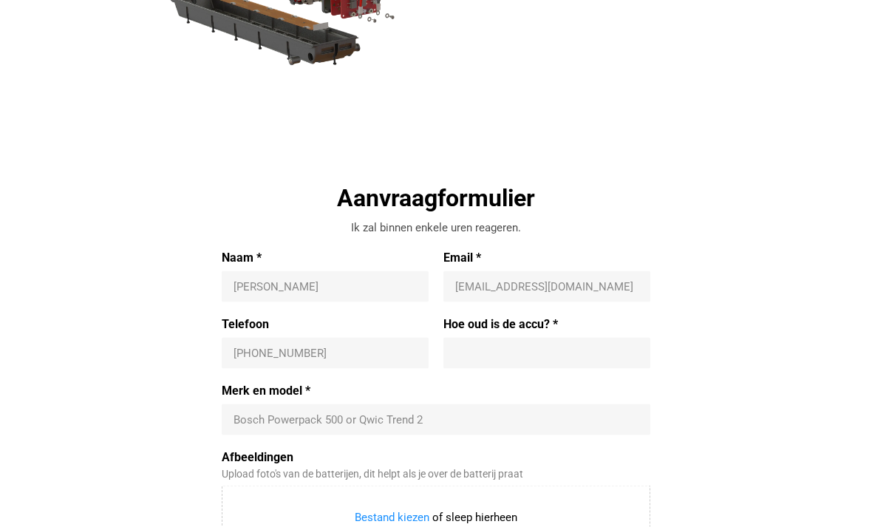
click at [255, 282] on input "Naam *" at bounding box center [325, 286] width 183 height 15
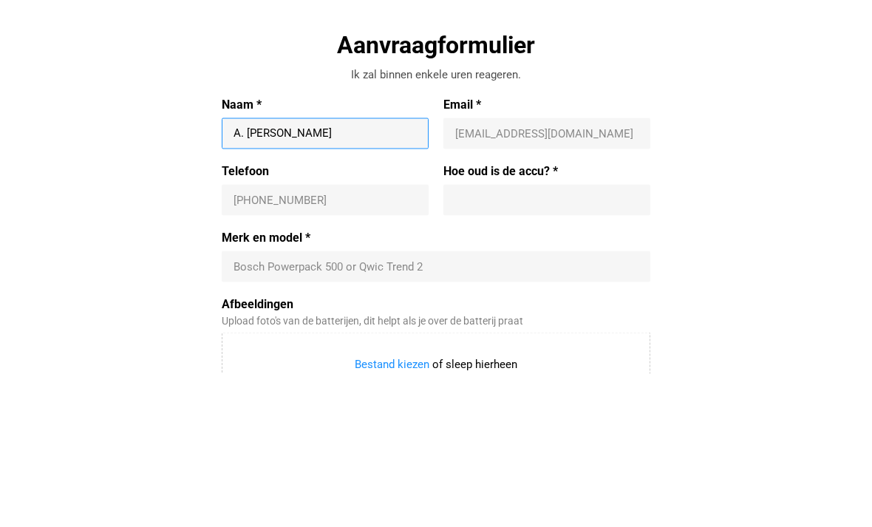
type input "A. [PERSON_NAME]"
click at [471, 279] on input "Email *" at bounding box center [546, 286] width 183 height 15
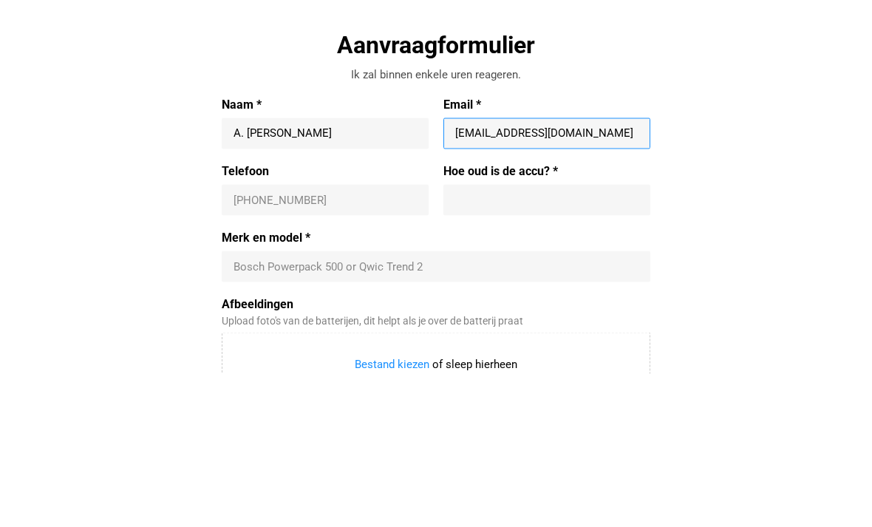
type input "[EMAIL_ADDRESS][DOMAIN_NAME]"
click at [238, 346] on input "Telefoon" at bounding box center [325, 353] width 183 height 15
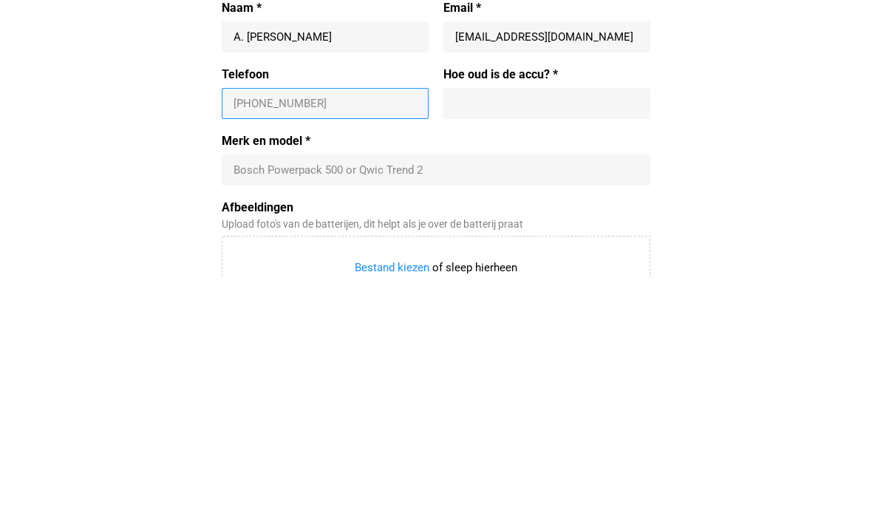
click at [260, 413] on input "Merk en model *" at bounding box center [436, 420] width 405 height 15
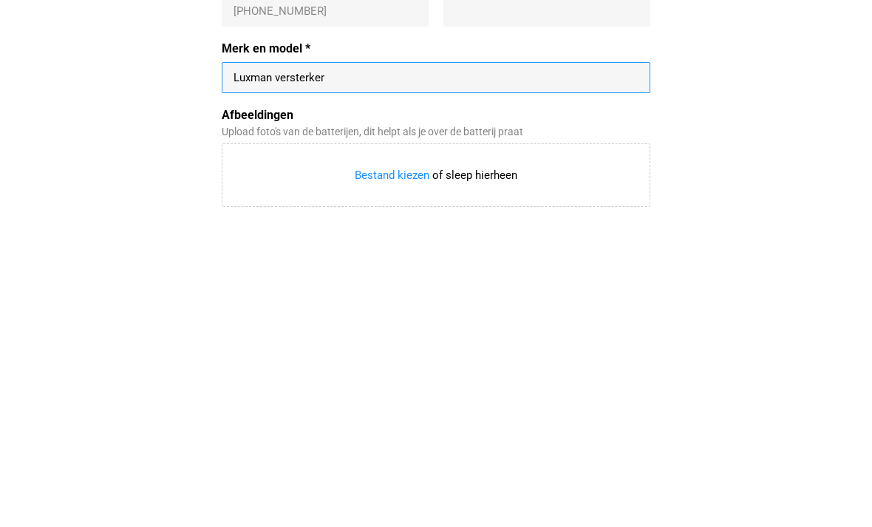
scroll to position [368, 0]
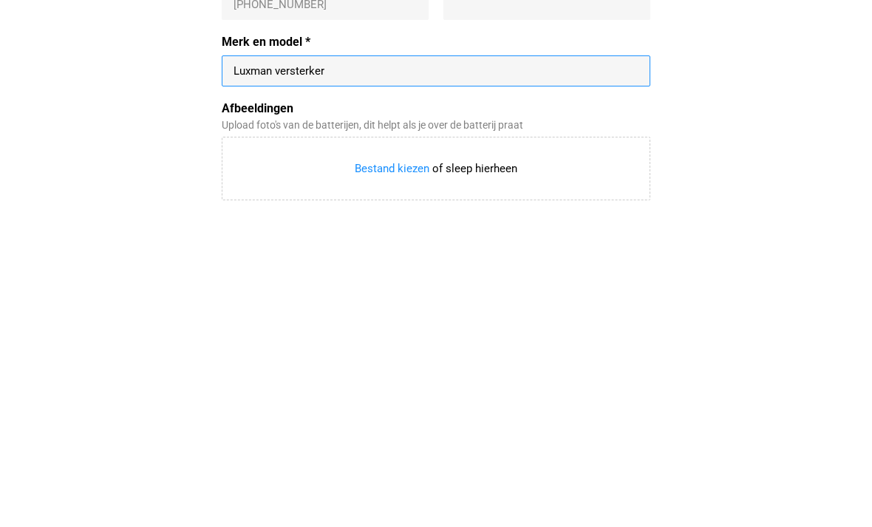
type input "Luxman versterker"
click at [245, 450] on input "Afbeeldingen" at bounding box center [436, 481] width 427 height 62
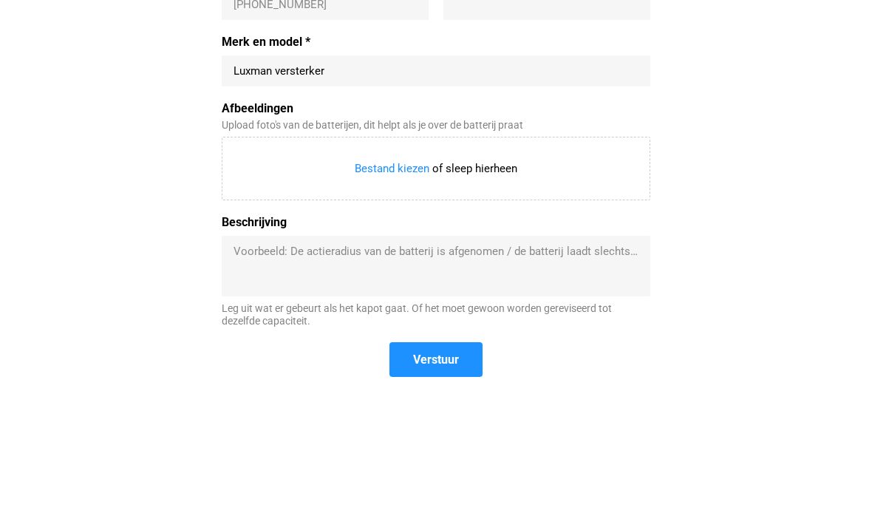
click at [265, 262] on textarea "Beschrijving" at bounding box center [436, 266] width 405 height 44
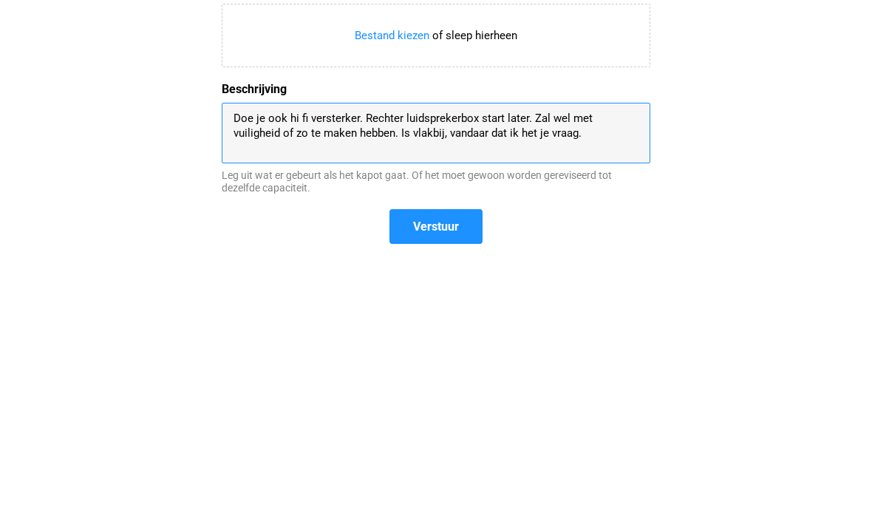
type textarea "Doe je ook hi fi versterker. Rechter luidsprekerbox start later. Zal wel met vu…"
click at [422, 352] on span "Verstuur" at bounding box center [436, 360] width 46 height 16
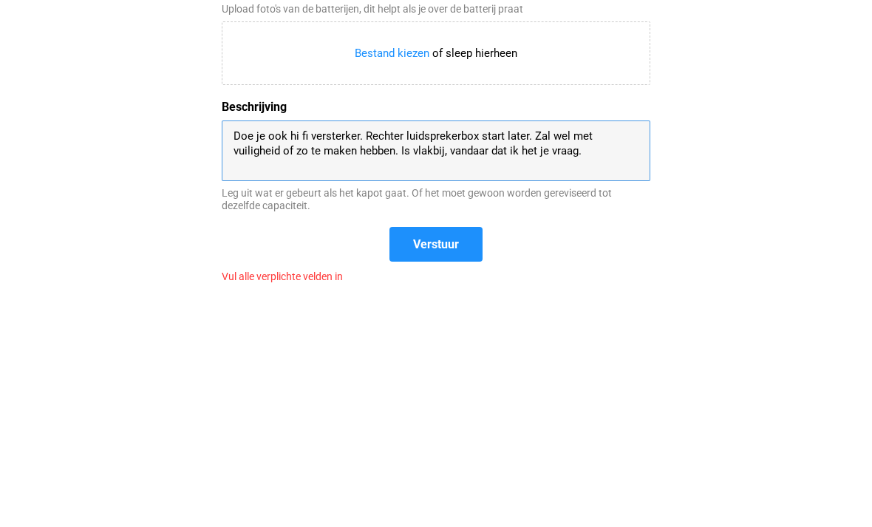
scroll to position [813, 0]
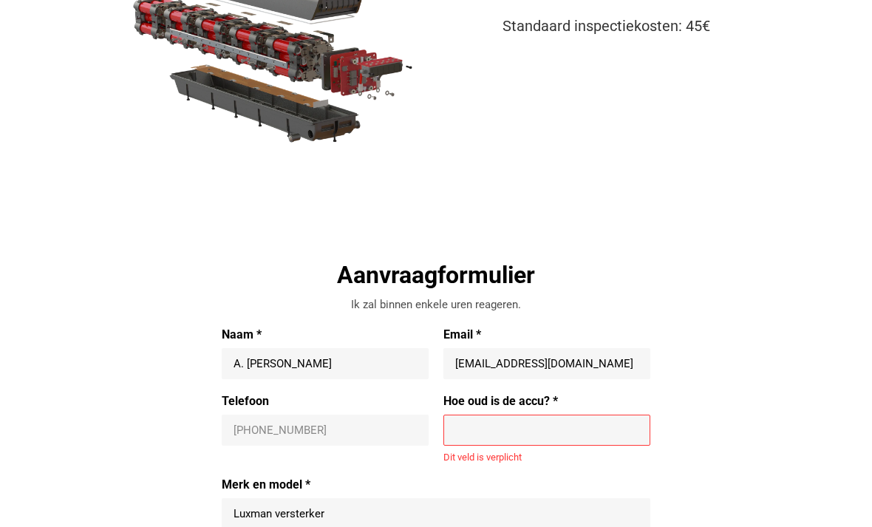
click at [469, 423] on input "Hoe oud is de accu? *" at bounding box center [546, 430] width 183 height 15
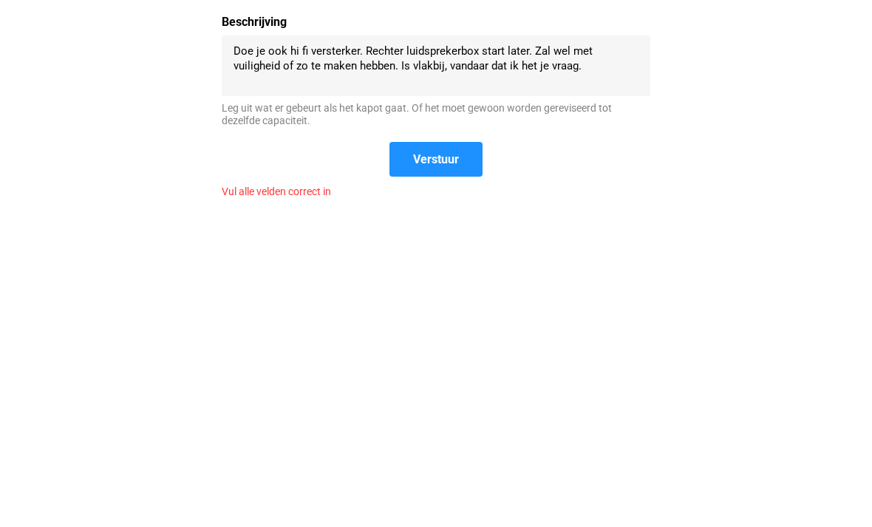
click at [418, 155] on form "Naam * A. [PERSON_NAME] Email * [EMAIL_ADDRESS][DOMAIN_NAME] [DOMAIN_NAME][EMAI…" at bounding box center [436, 261] width 429 height 497
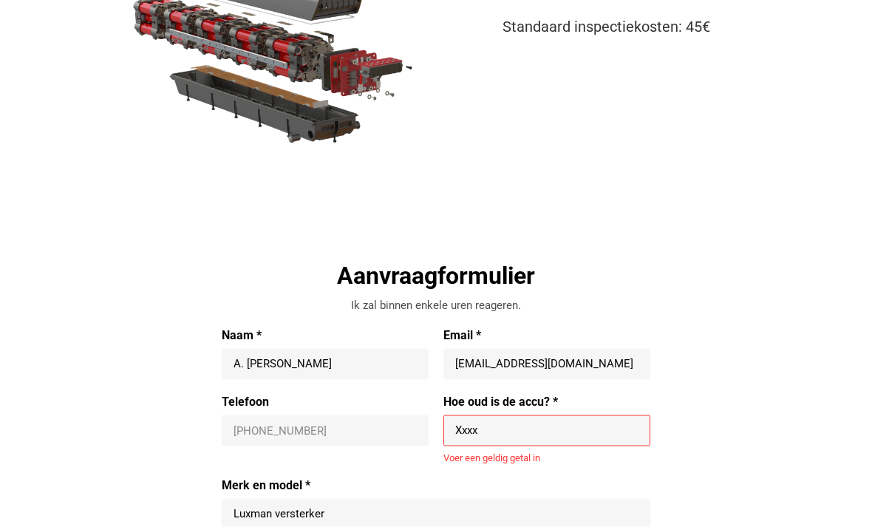
scroll to position [257, 0]
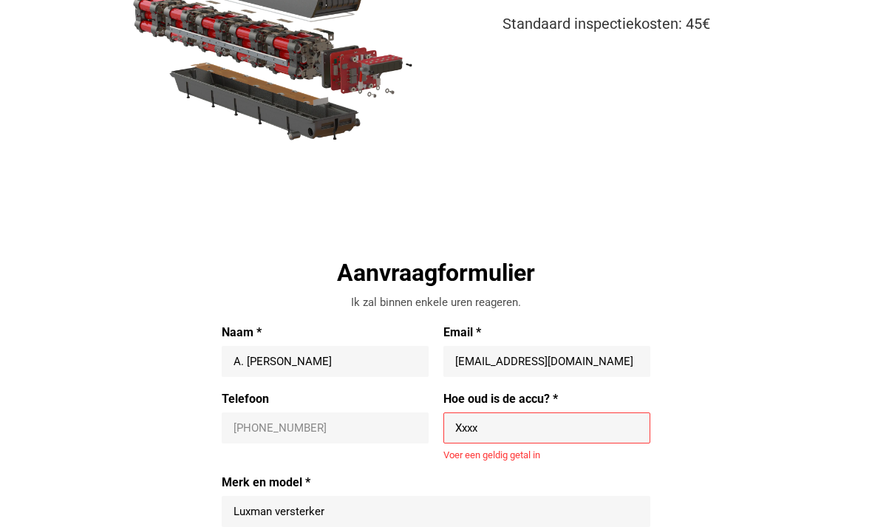
click at [506, 427] on input "Xxxx" at bounding box center [546, 428] width 183 height 15
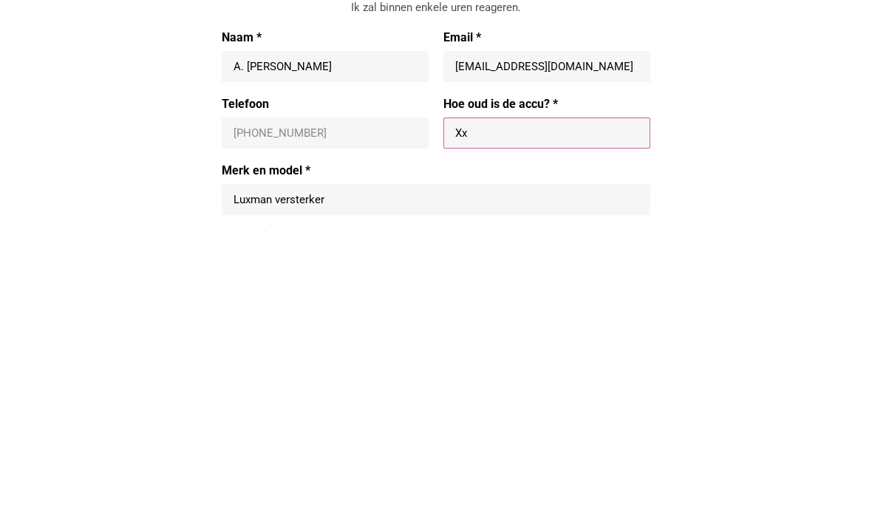
type input "X"
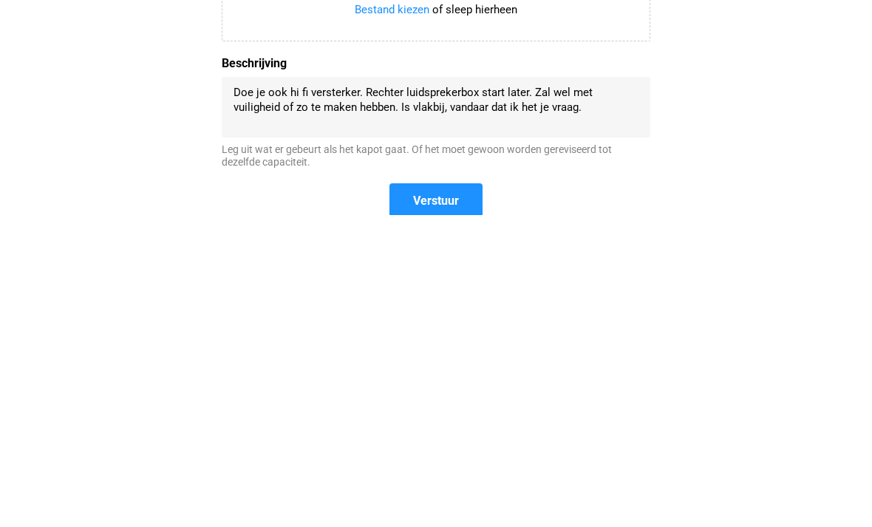
scroll to position [541, 0]
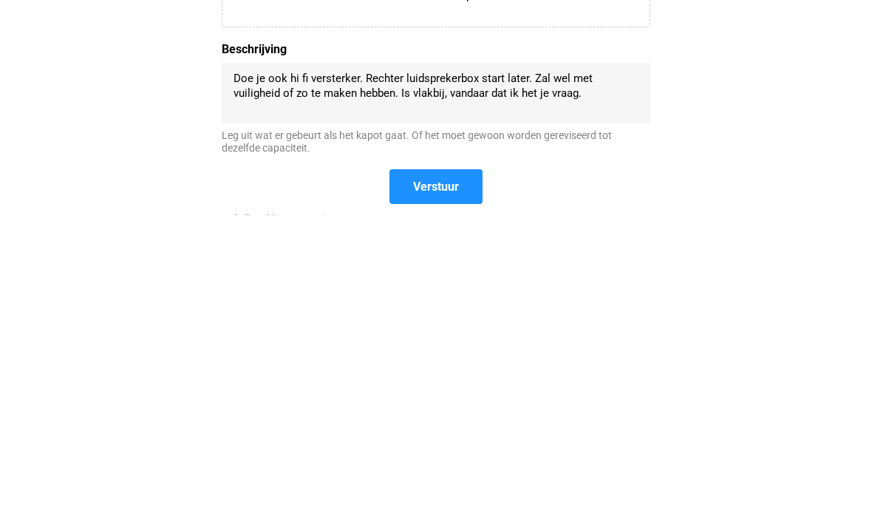
click at [426, 483] on span "Verstuur" at bounding box center [436, 499] width 90 height 32
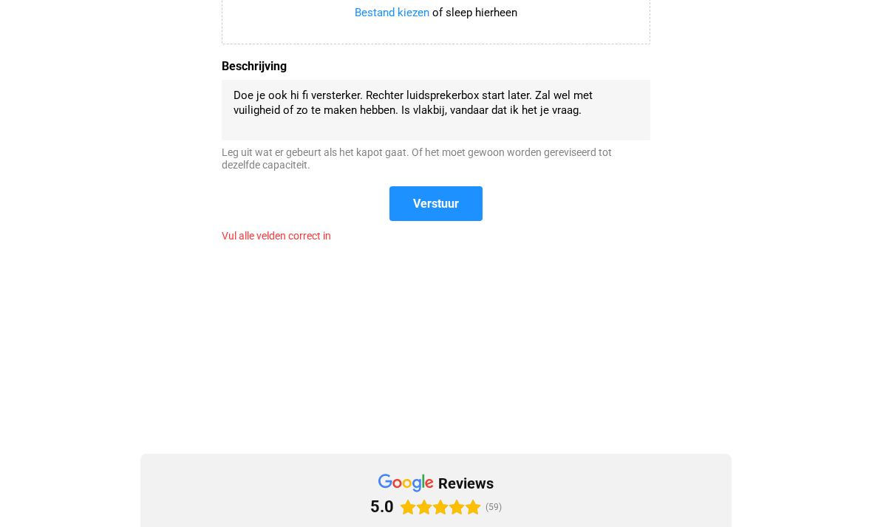
click at [430, 200] on span "Verstuur" at bounding box center [436, 204] width 46 height 16
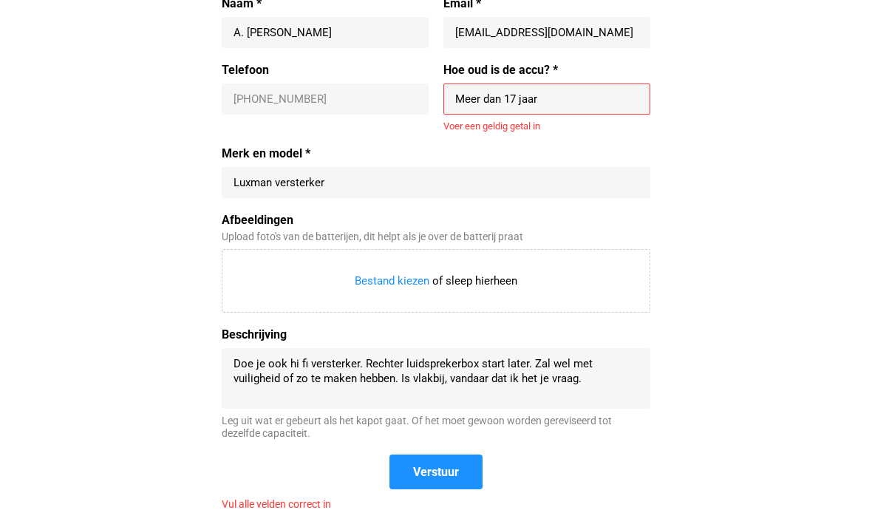
scroll to position [483, 0]
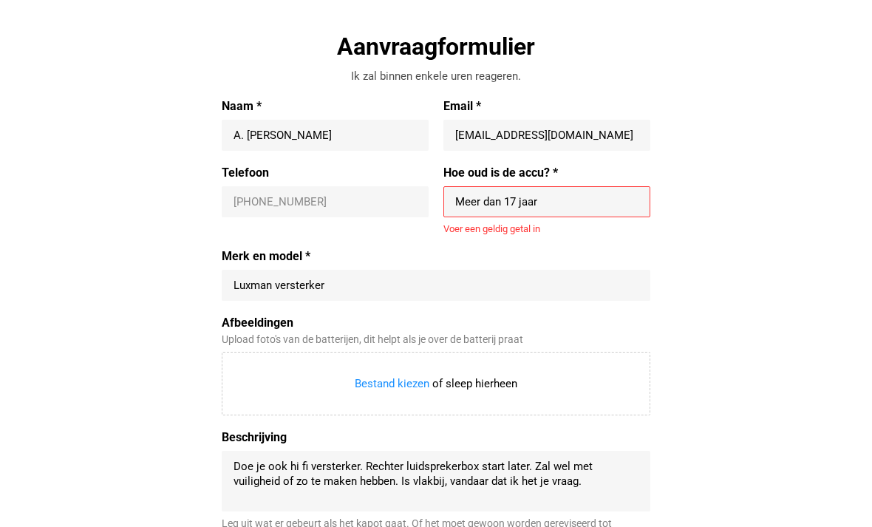
click at [549, 194] on input "Meer dan 17 jaar" at bounding box center [546, 201] width 183 height 15
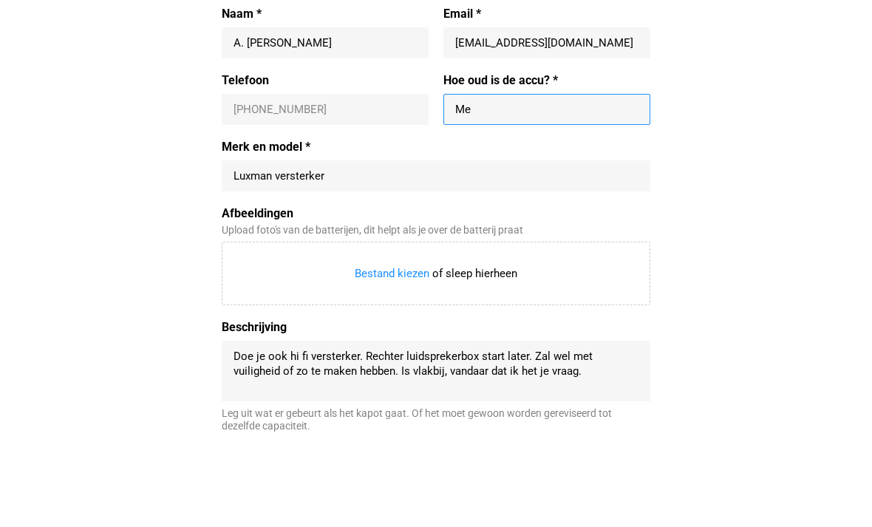
type input "M"
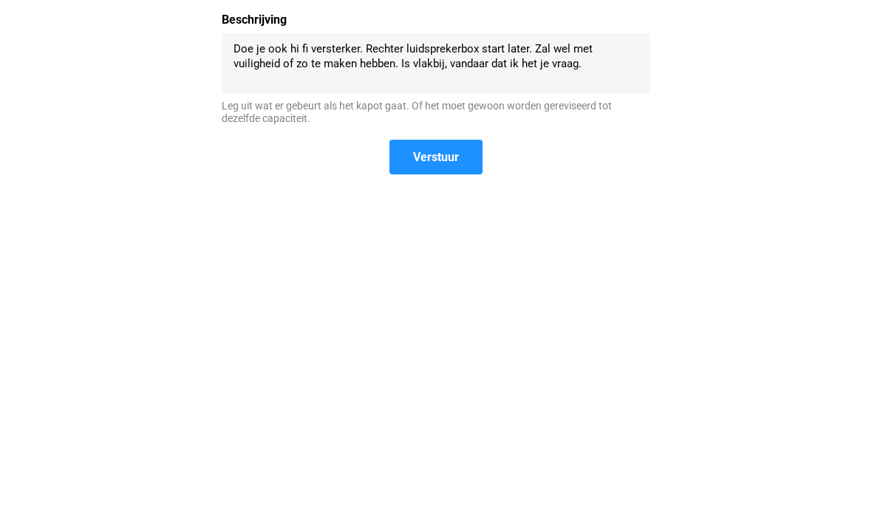
type input "17"
click at [422, 461] on span "Verstuur" at bounding box center [436, 469] width 46 height 16
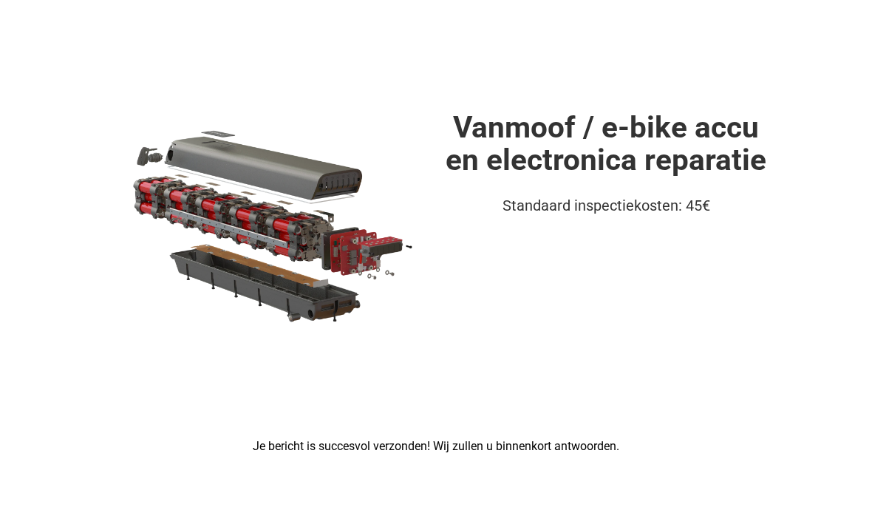
scroll to position [0, 0]
